Goal: Contribute content

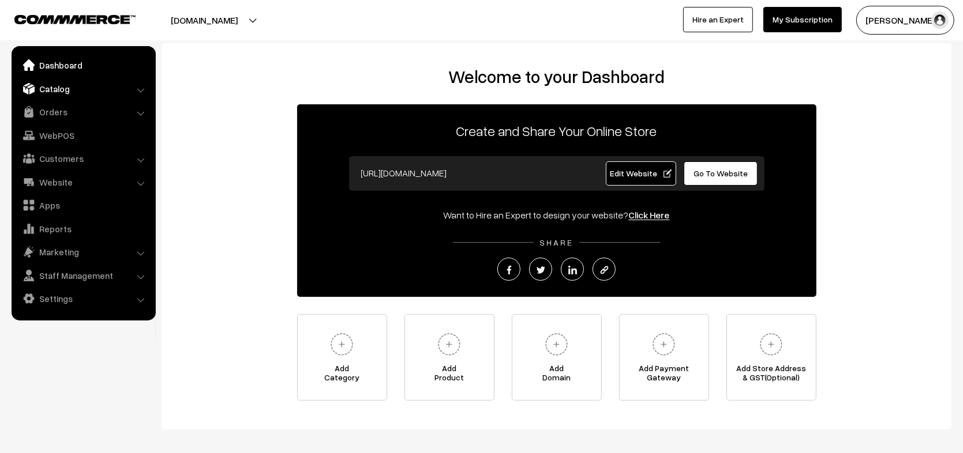
click at [80, 91] on link "Catalog" at bounding box center [82, 88] width 137 height 21
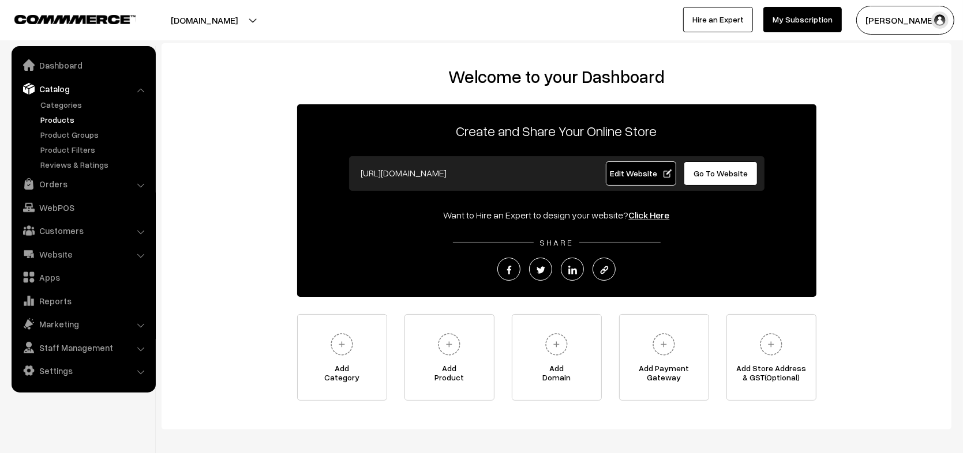
click at [61, 118] on link "Products" at bounding box center [94, 120] width 114 height 12
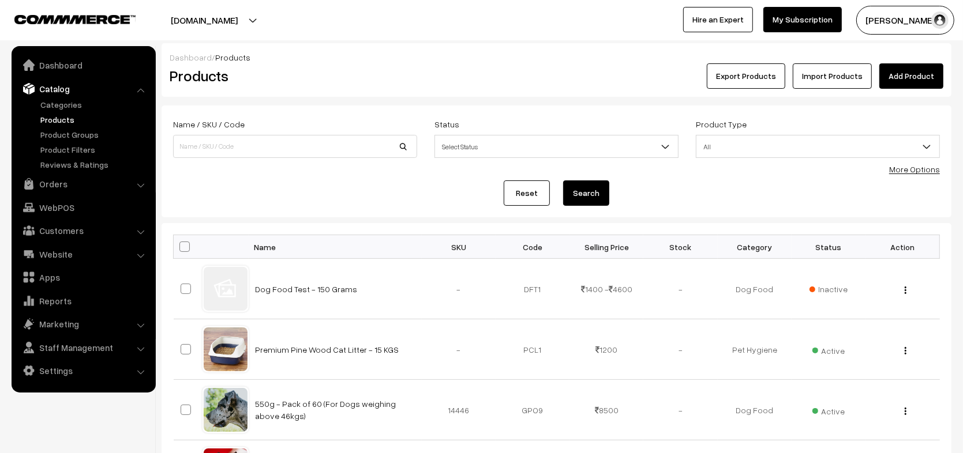
click at [912, 82] on link "Add Product" at bounding box center [911, 75] width 64 height 25
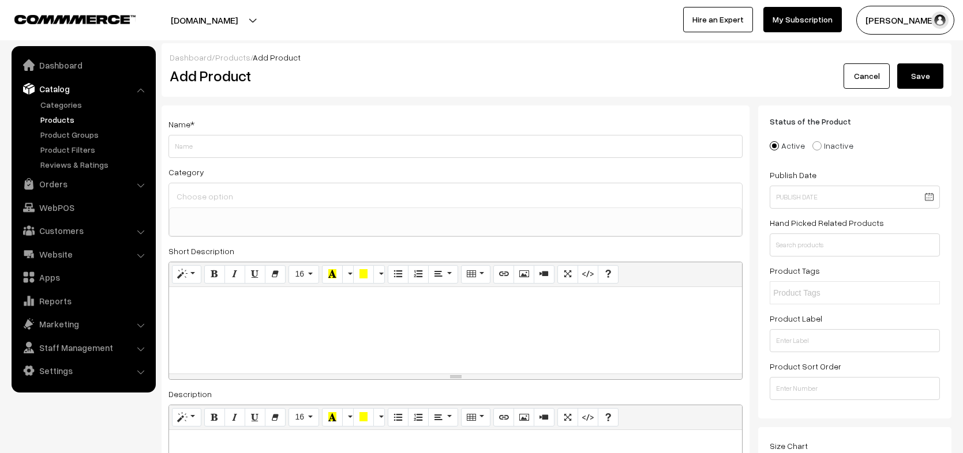
select select
drag, startPoint x: 796, startPoint y: 117, endPoint x: 827, endPoint y: 127, distance: 32.8
click at [827, 127] on div "Status of the Product Active Inactive Product Type -- Select -- -- Select -- Pu…" at bounding box center [854, 258] width 170 height 283
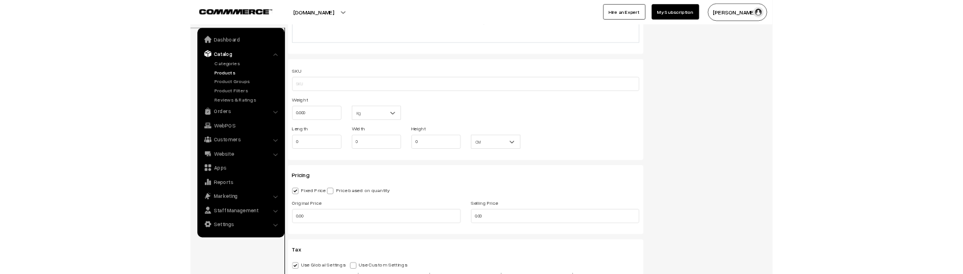
scroll to position [857, 0]
